Goal: Book appointment/travel/reservation

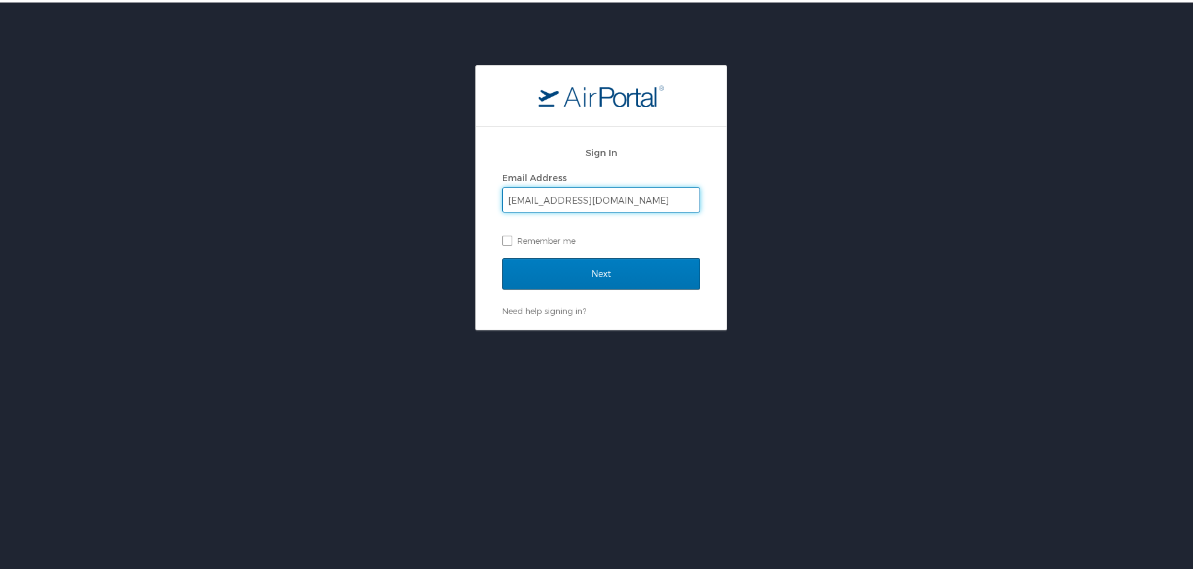
type input "elise.talbot@imail.org"
click at [502, 256] on input "Next" at bounding box center [601, 271] width 198 height 31
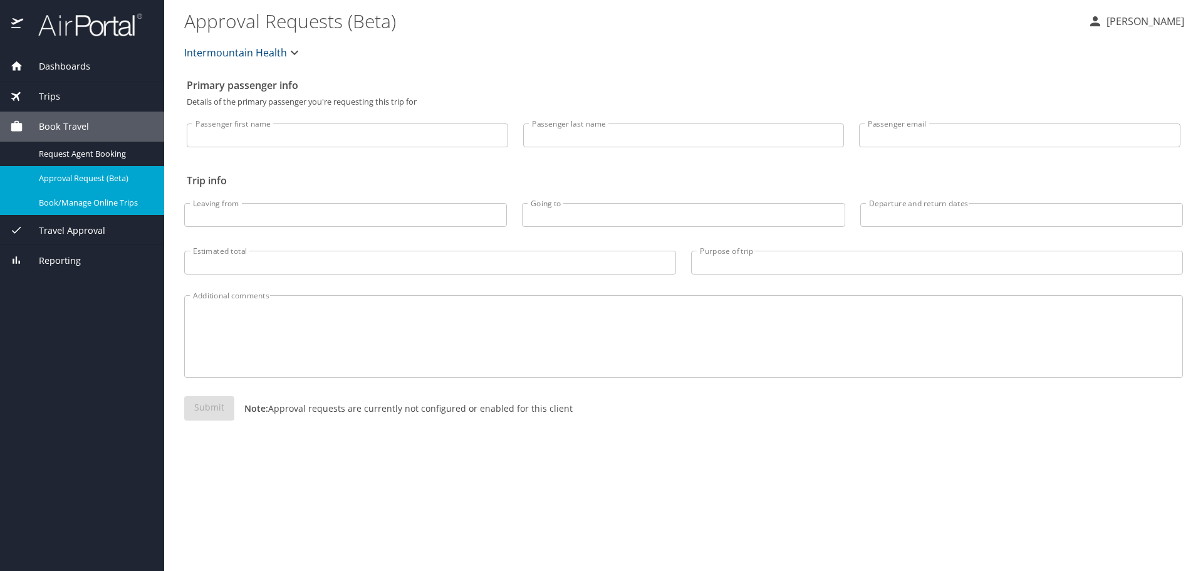
click at [83, 204] on span "Book/Manage Online Trips" at bounding box center [94, 203] width 110 height 12
